Goal: Transaction & Acquisition: Purchase product/service

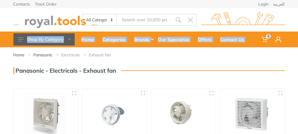
click at [298, 37] on html "0" at bounding box center [149, 67] width 298 height 134
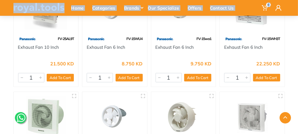
scroll to position [108, 0]
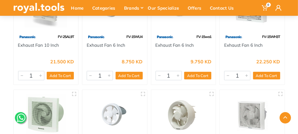
click at [285, 75] on div "22.250 KD 3381 1 Add To Cart Add" at bounding box center [252, 70] width 65 height 30
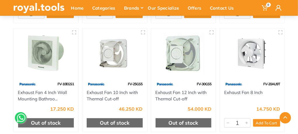
scroll to position [282, 0]
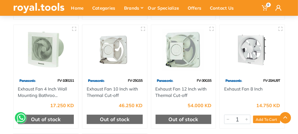
click at [177, 56] on img at bounding box center [184, 50] width 56 height 42
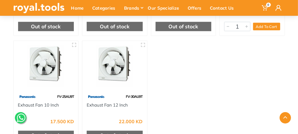
scroll to position [376, 0]
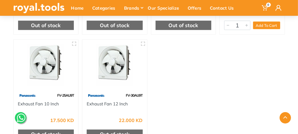
click at [114, 67] on img at bounding box center [115, 65] width 56 height 42
